Goal: Transaction & Acquisition: Book appointment/travel/reservation

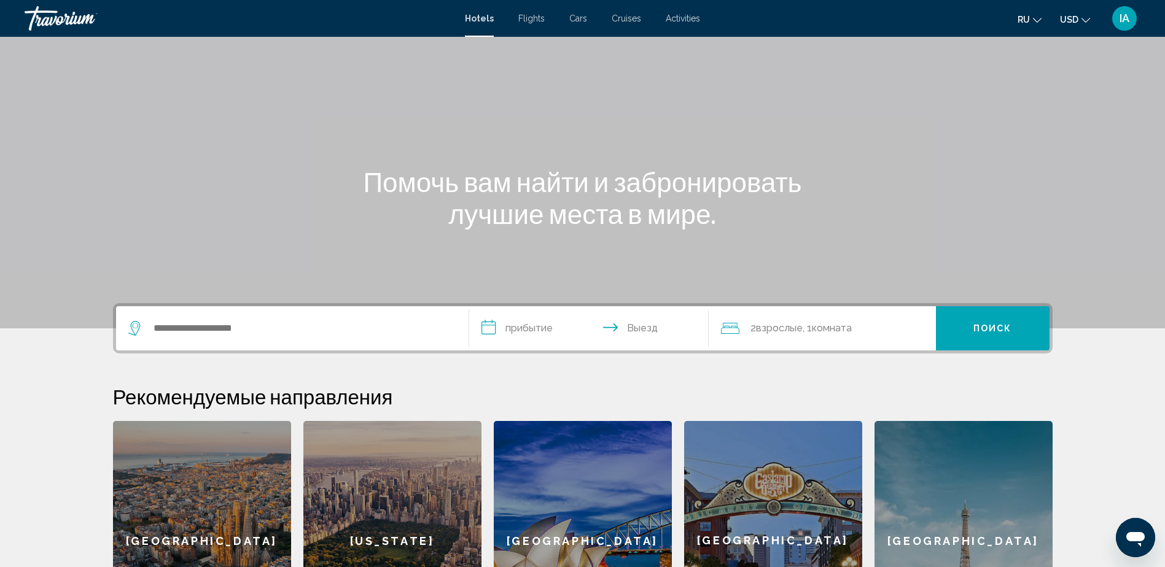
scroll to position [61, 0]
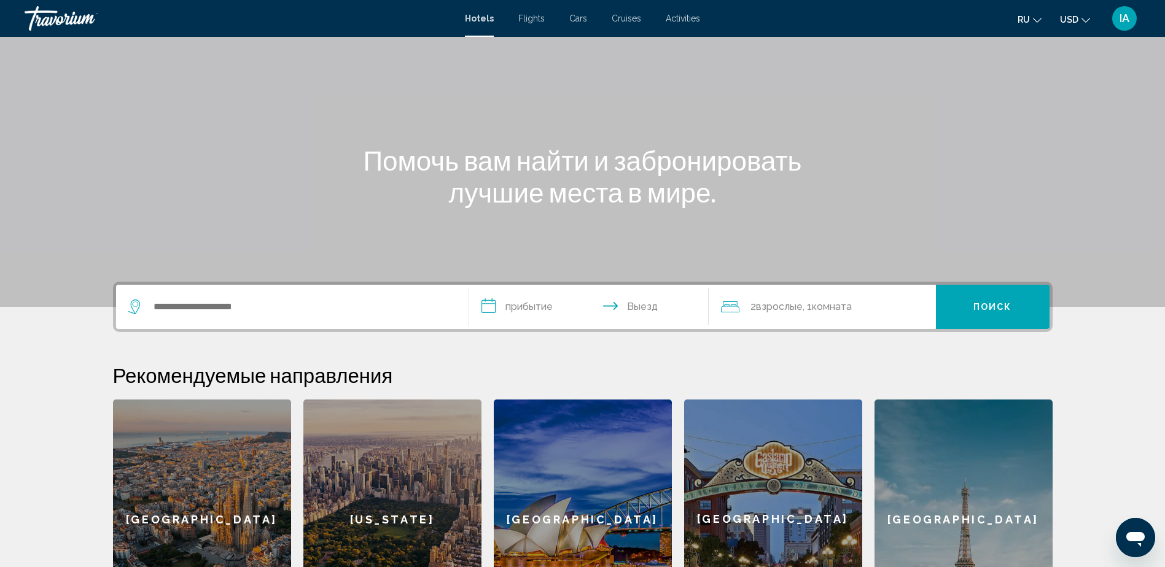
click at [1031, 21] on button "ru English Español Français Italiano Português русский" at bounding box center [1029, 19] width 24 height 18
click at [1007, 49] on button "English" at bounding box center [1003, 49] width 57 height 16
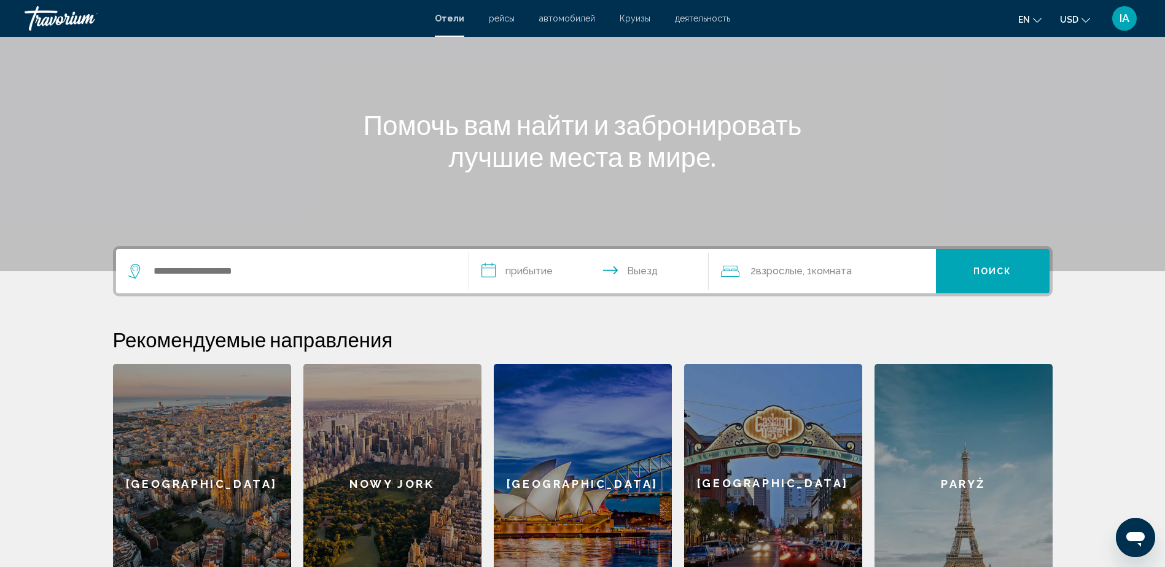
scroll to position [123, 0]
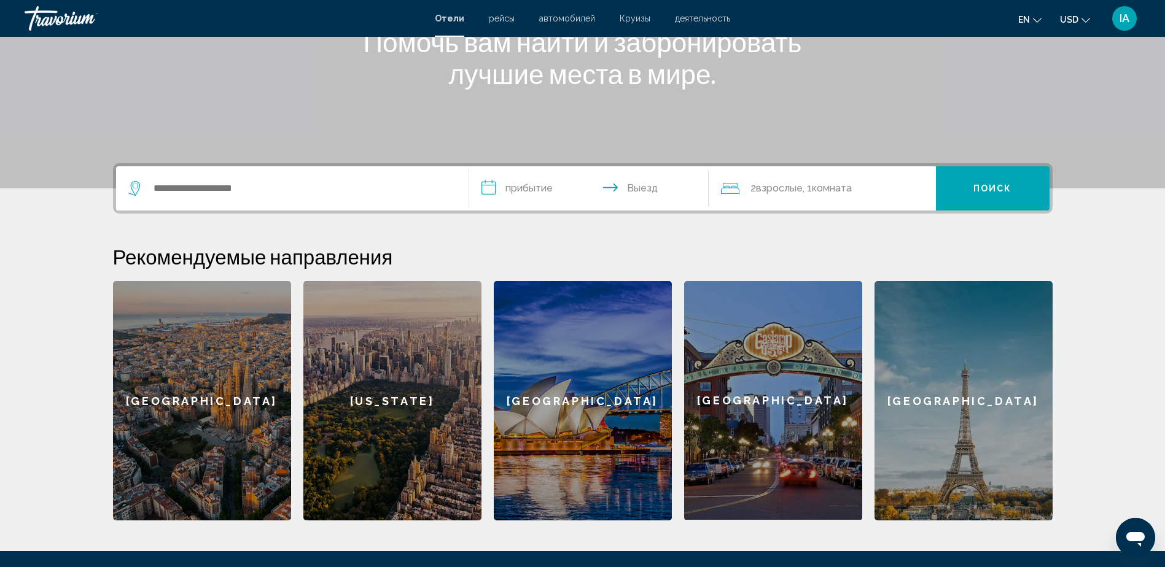
scroll to position [184, 0]
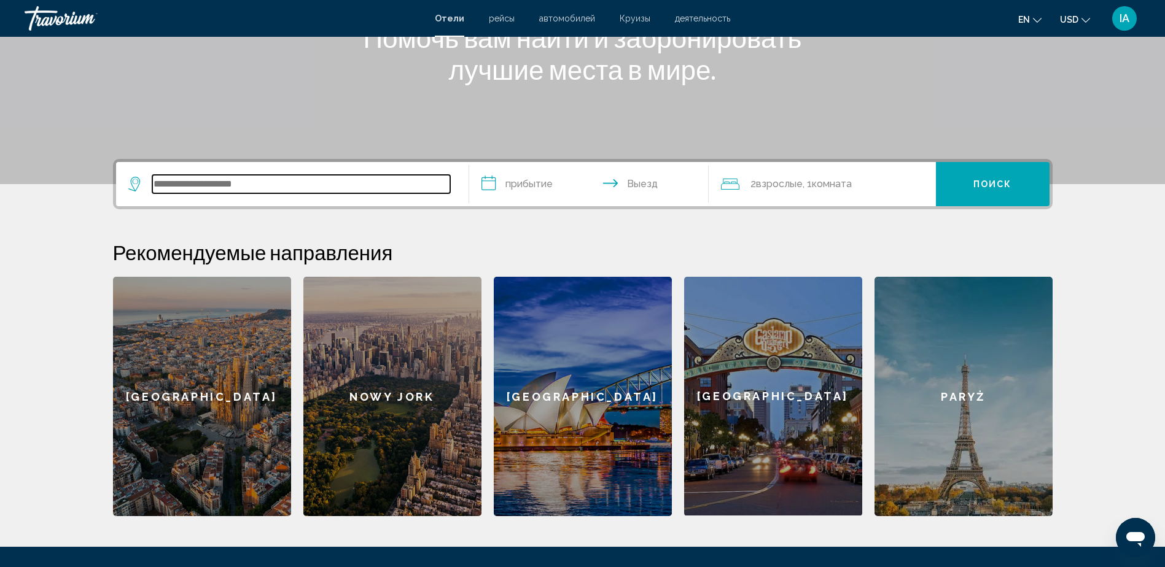
click at [319, 181] on input "Widżet wyszukiwania" at bounding box center [301, 184] width 298 height 18
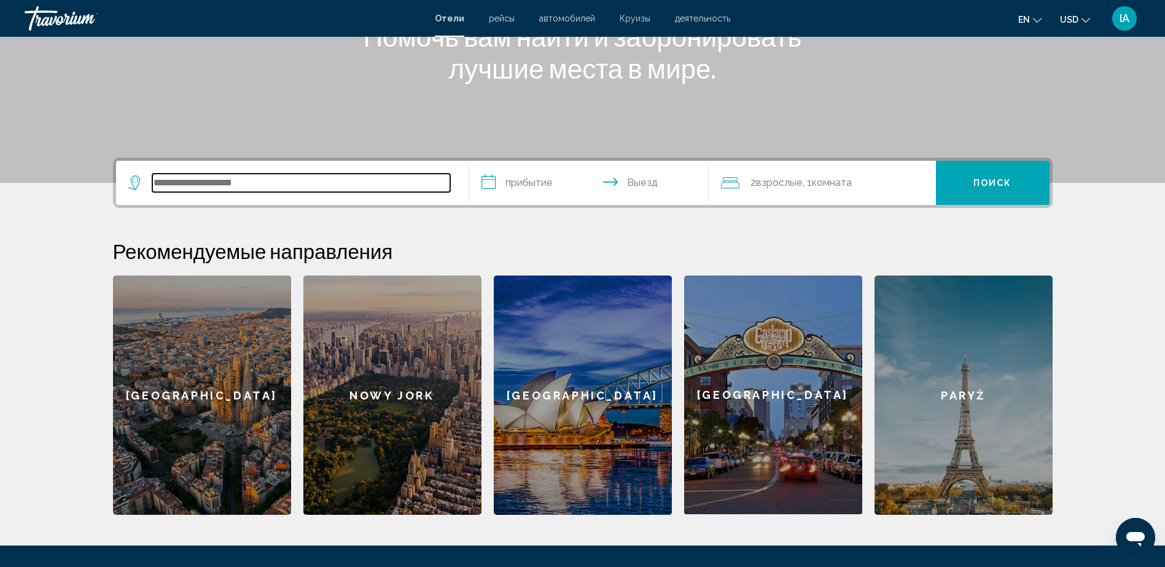
scroll to position [303, 0]
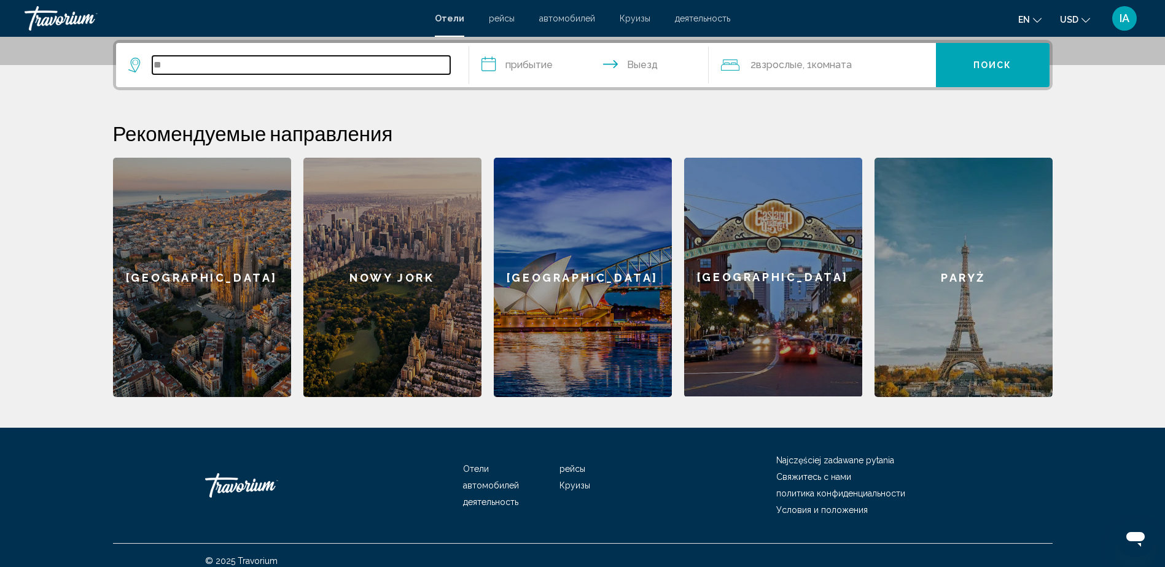
type input "**"
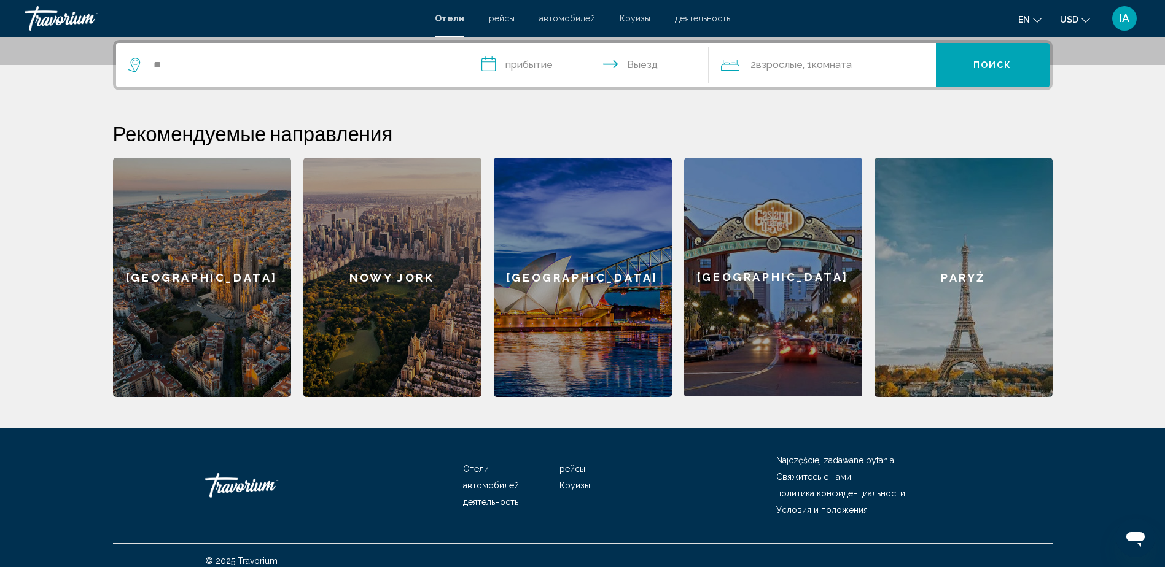
click at [211, 77] on div "**" at bounding box center [292, 65] width 328 height 44
click at [136, 64] on icon "Widżet wyszukiwania" at bounding box center [135, 65] width 15 height 15
click at [136, 69] on icon "Widżet wyszukiwania" at bounding box center [134, 65] width 12 height 15
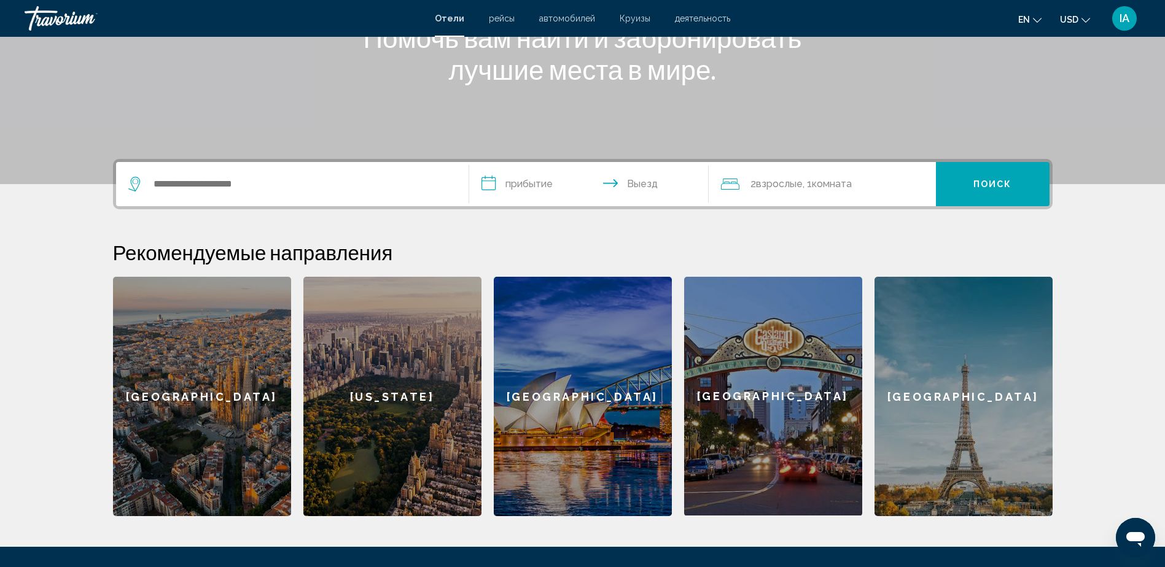
click at [136, 180] on icon "Search widget" at bounding box center [135, 184] width 15 height 15
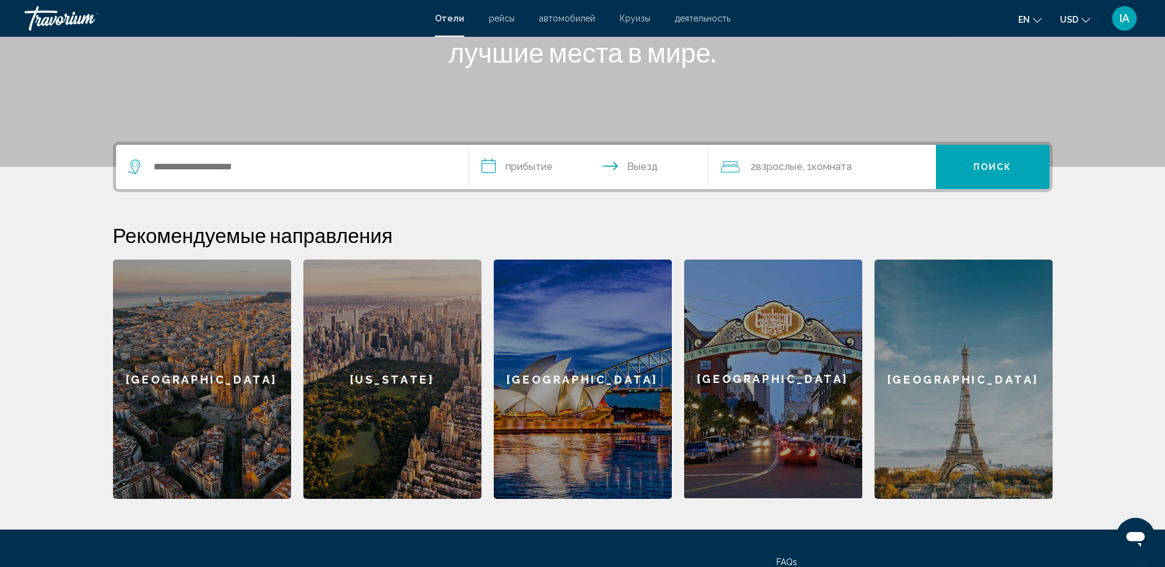
scroll to position [314, 0]
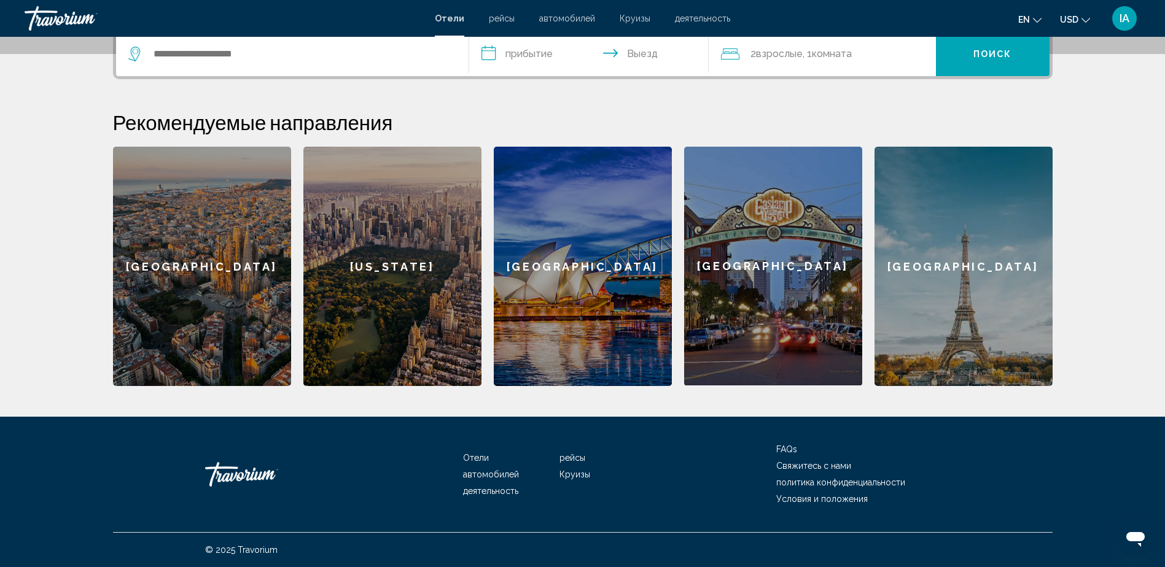
click at [923, 250] on div "[GEOGRAPHIC_DATA]" at bounding box center [963, 266] width 178 height 239
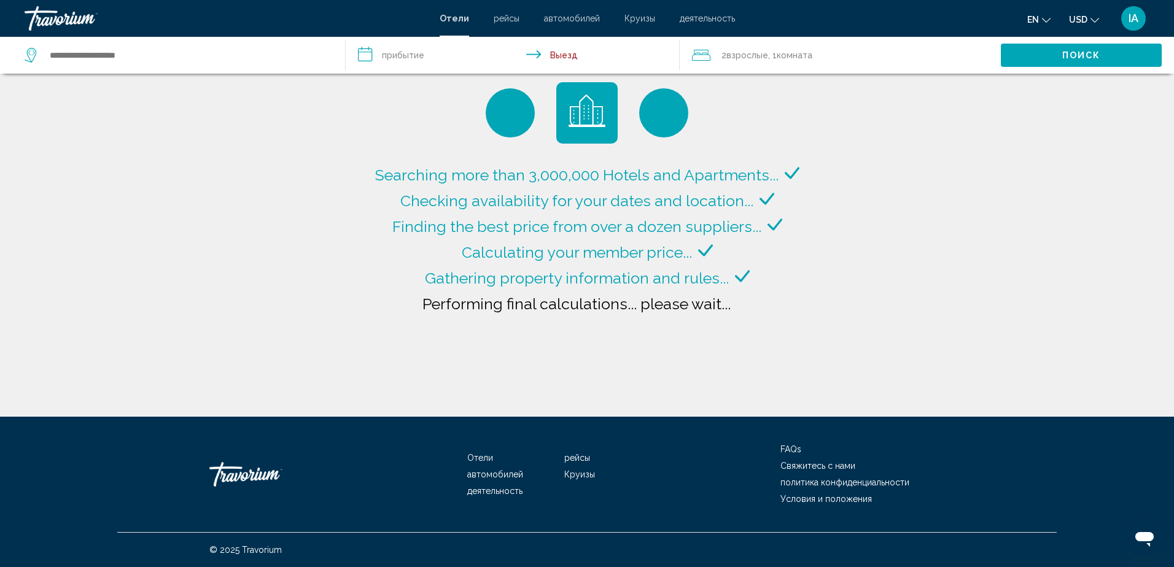
type input "**********"
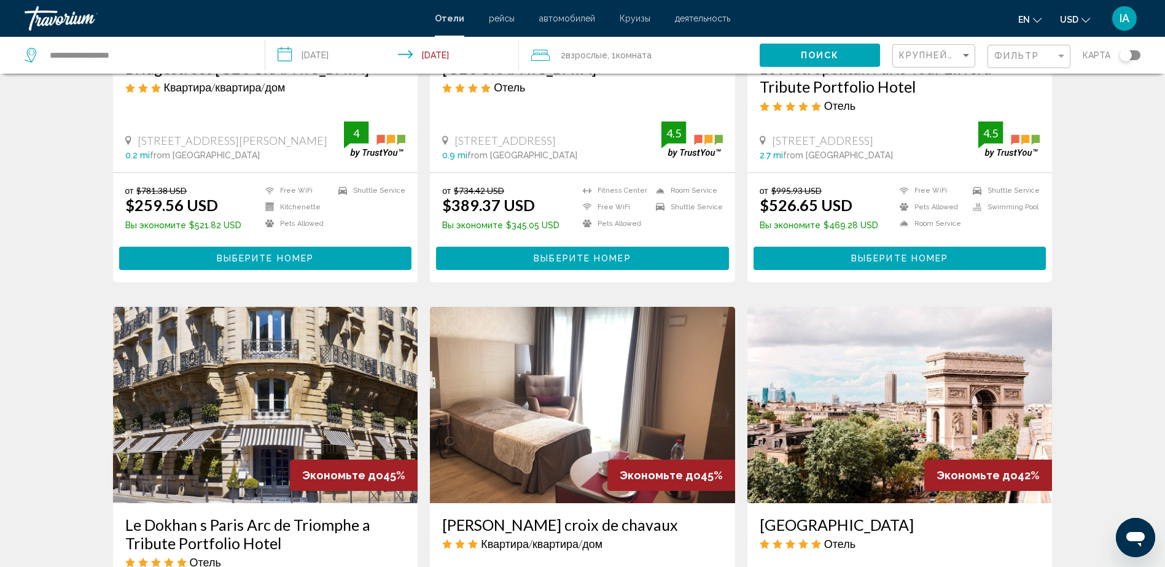
scroll to position [246, 0]
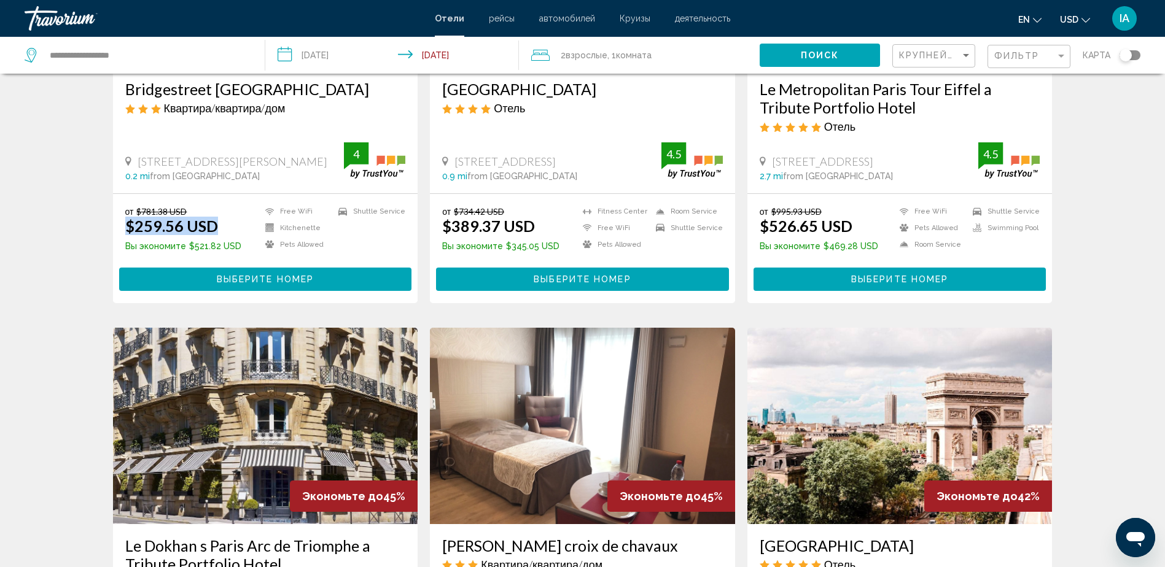
drag, startPoint x: 213, startPoint y: 226, endPoint x: 128, endPoint y: 231, distance: 84.9
click at [128, 231] on ins "$259.56 USD" at bounding box center [171, 226] width 93 height 18
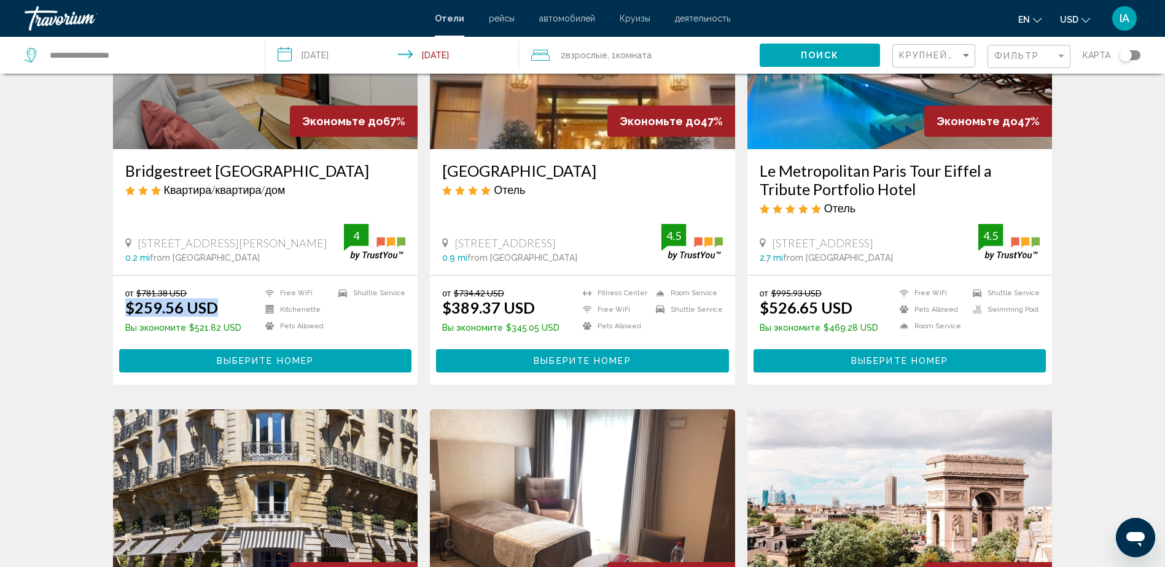
scroll to position [61, 0]
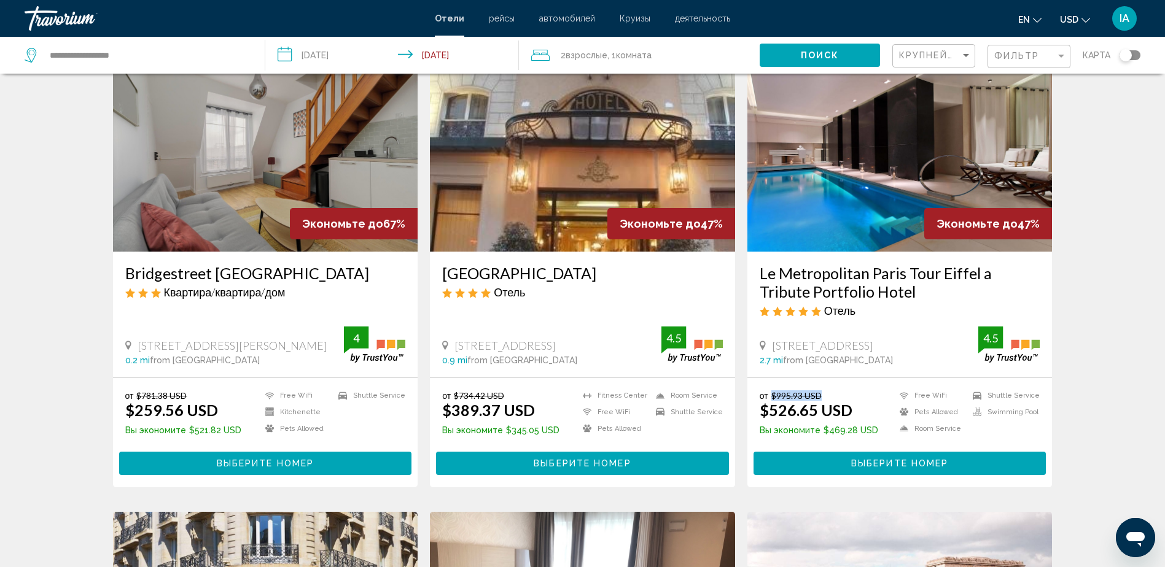
drag, startPoint x: 776, startPoint y: 395, endPoint x: 770, endPoint y: 399, distance: 6.6
click at [771, 399] on del "$995.93 USD" at bounding box center [796, 395] width 50 height 10
drag, startPoint x: 770, startPoint y: 399, endPoint x: 800, endPoint y: 412, distance: 32.2
click at [800, 412] on ins "$526.65 USD" at bounding box center [805, 410] width 93 height 18
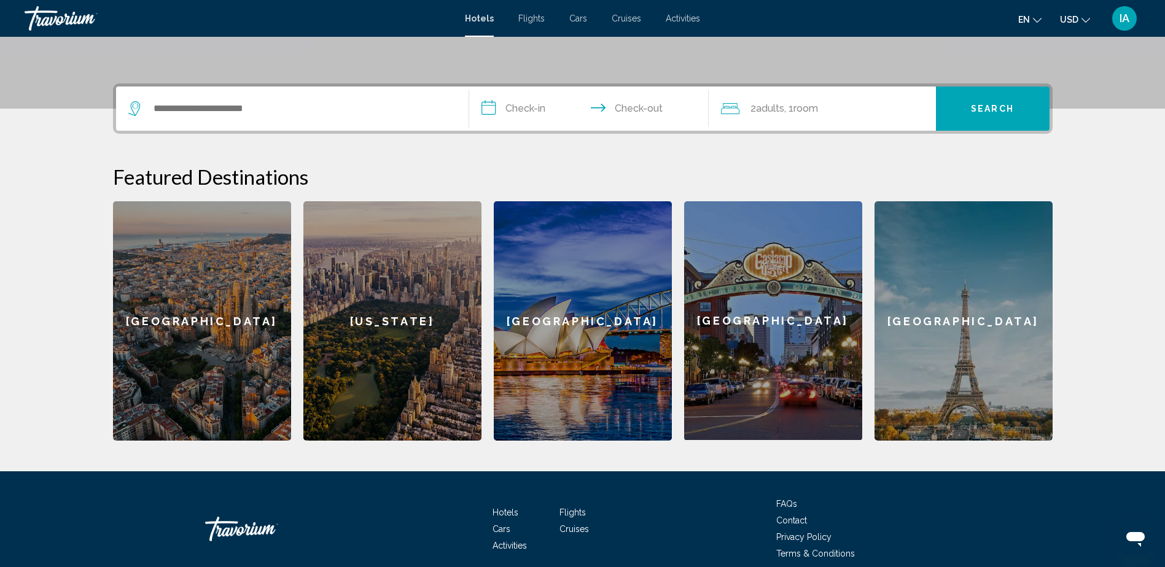
scroll to position [314, 0]
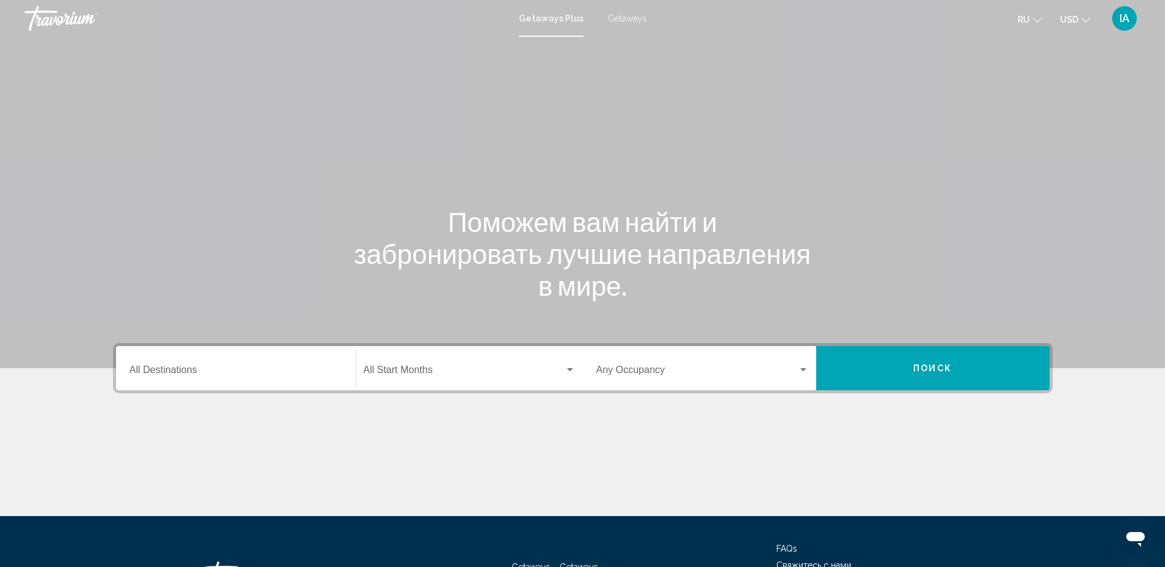
click at [620, 19] on span "Getaways" at bounding box center [627, 19] width 39 height 10
click at [667, 357] on div "Occupancy Any Occupancy" at bounding box center [702, 368] width 212 height 39
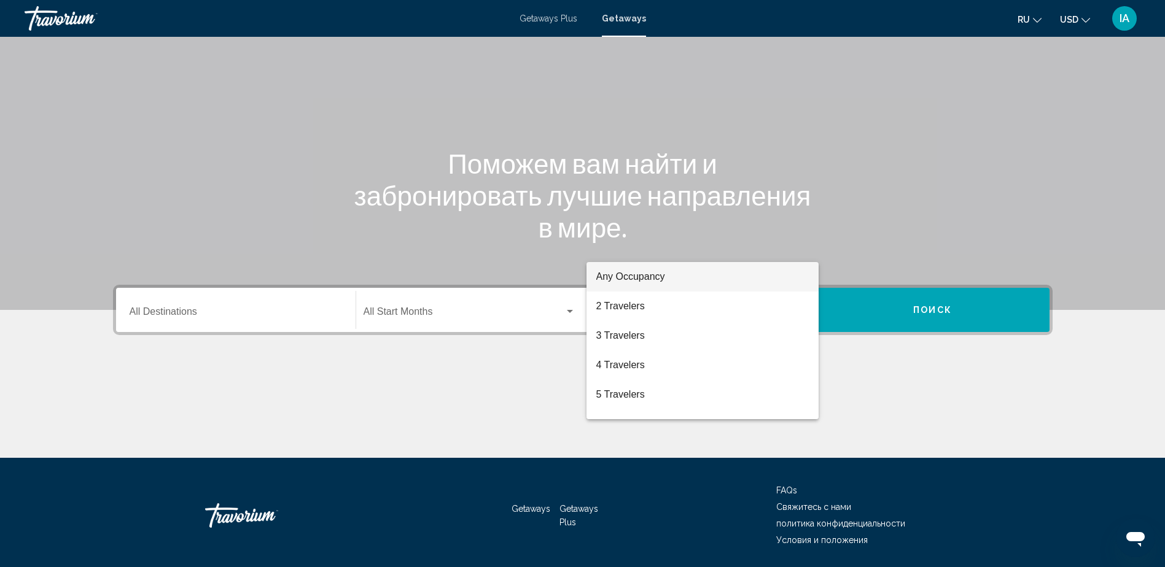
scroll to position [99, 0]
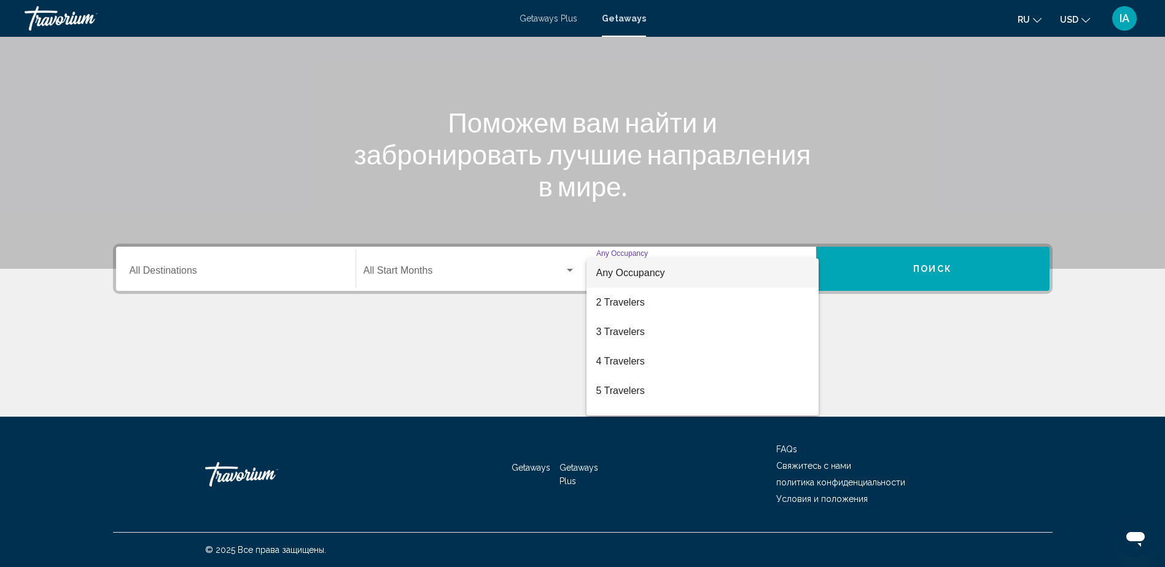
click at [461, 273] on div at bounding box center [582, 283] width 1165 height 567
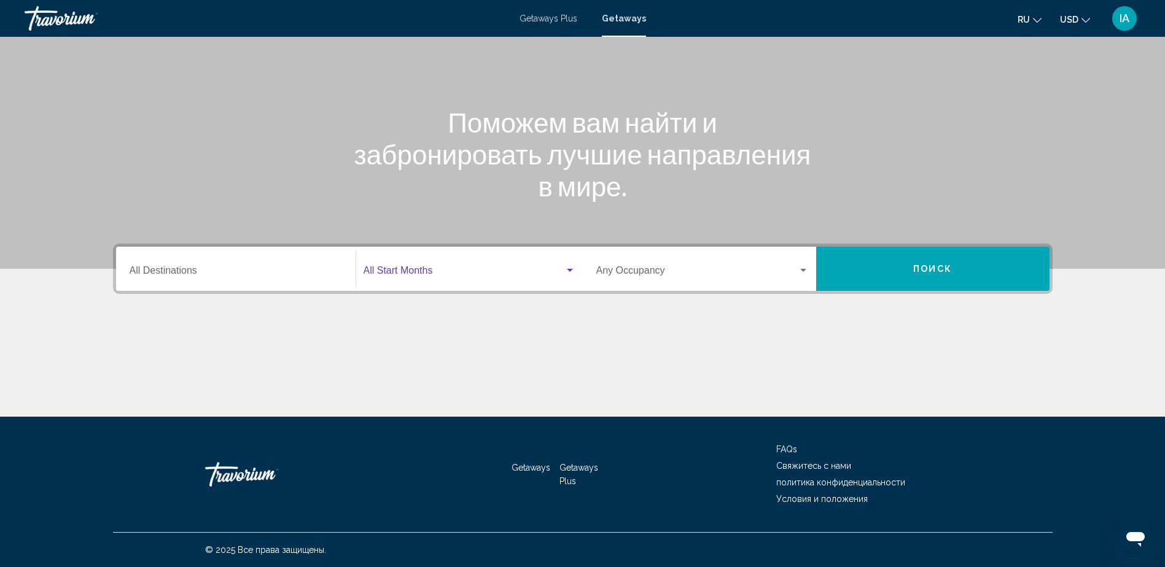
click at [461, 273] on span "Search widget" at bounding box center [463, 273] width 201 height 11
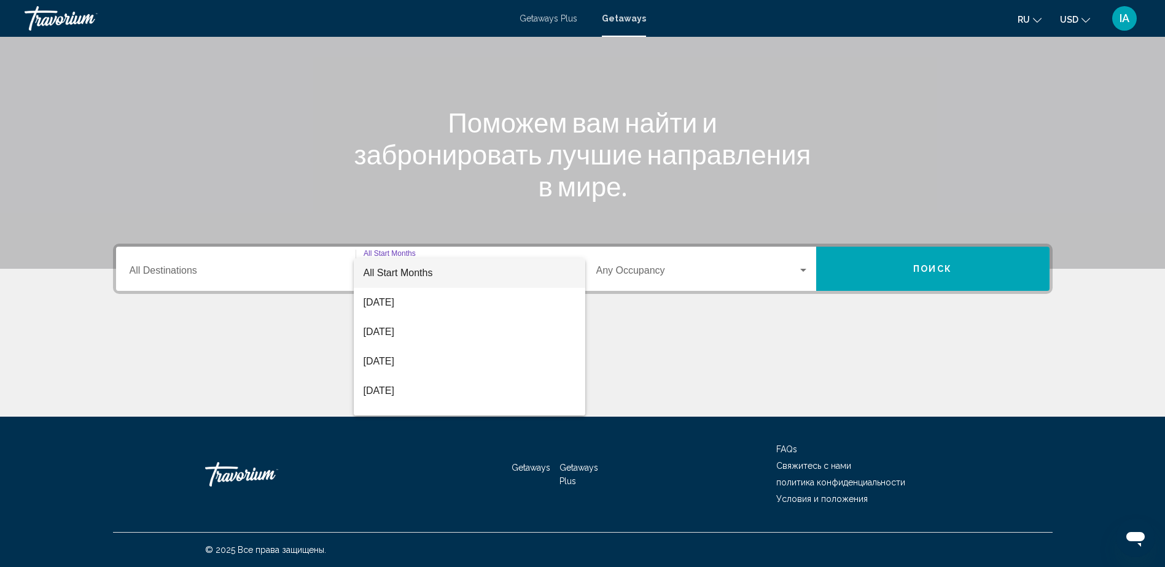
click at [298, 272] on div at bounding box center [582, 283] width 1165 height 567
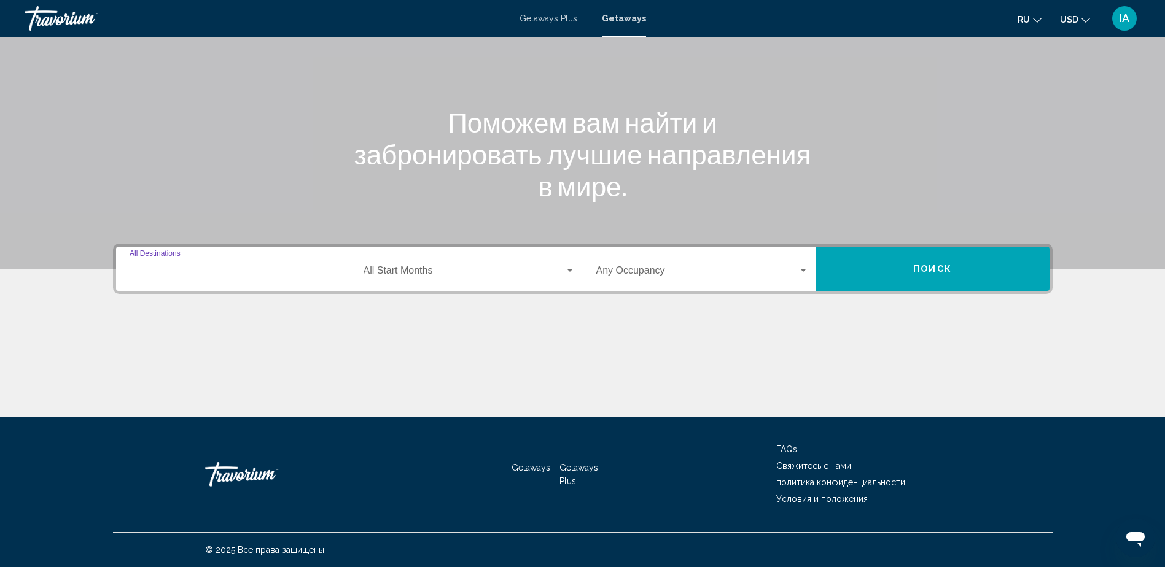
click at [297, 272] on input "Destination All Destinations" at bounding box center [236, 273] width 212 height 11
click at [306, 325] on div "Main content" at bounding box center [582, 371] width 939 height 92
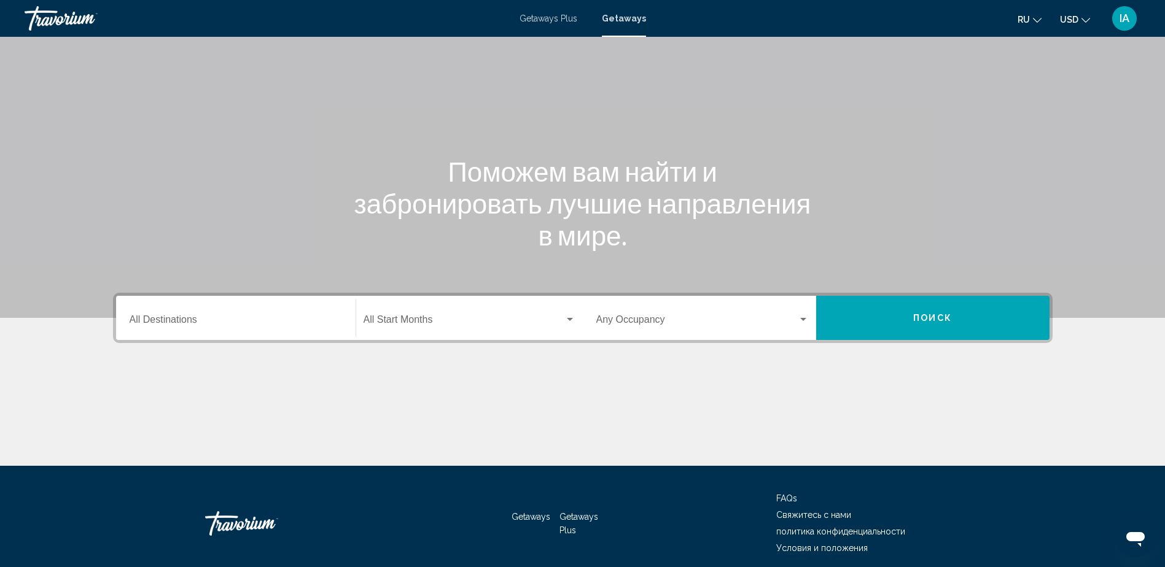
scroll to position [0, 0]
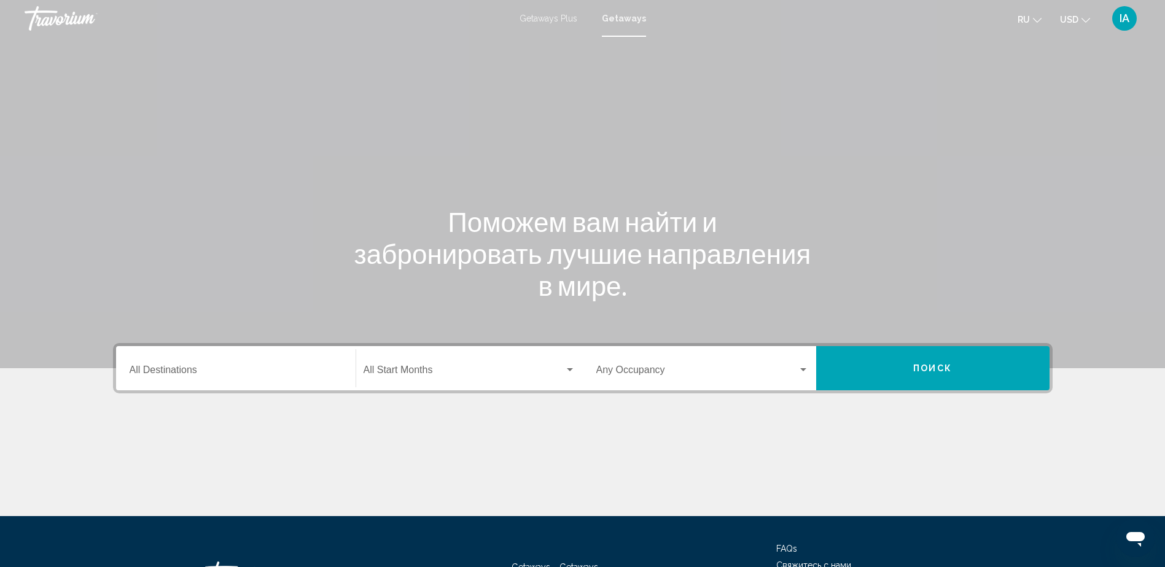
click at [551, 17] on span "Getaways Plus" at bounding box center [548, 19] width 58 height 10
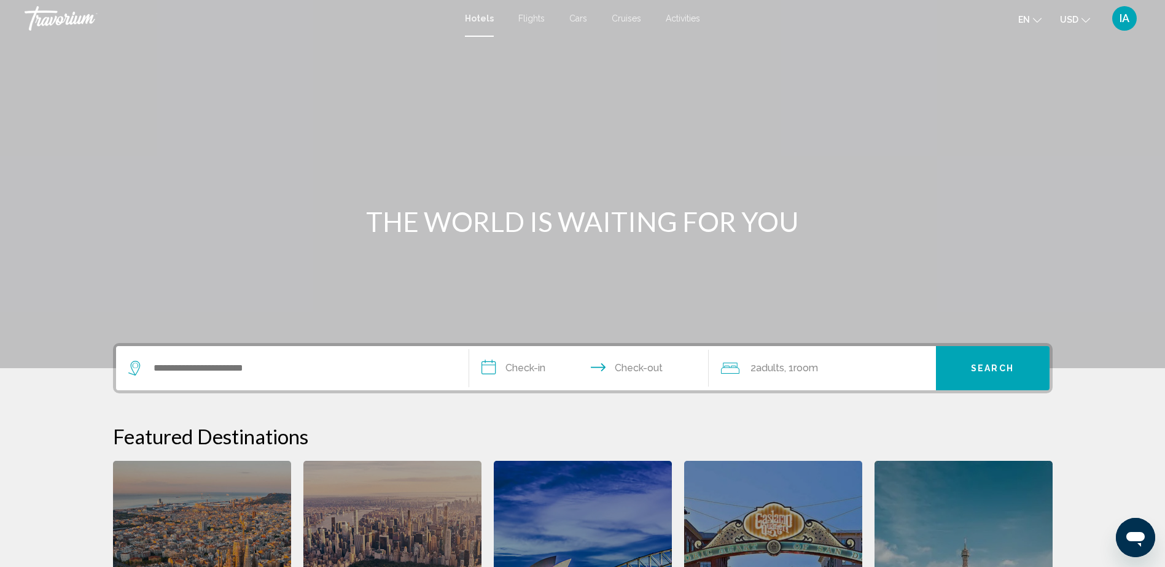
click at [621, 20] on span "Cruises" at bounding box center [625, 19] width 29 height 10
